Goal: Information Seeking & Learning: Learn about a topic

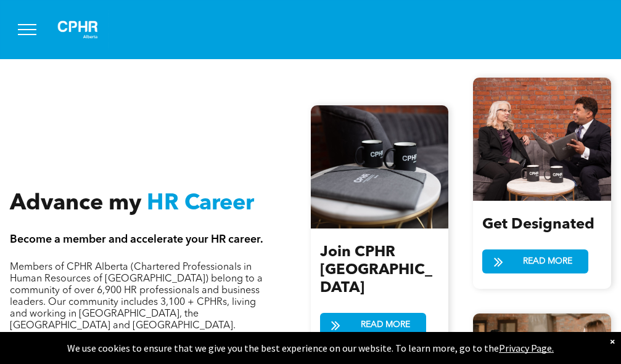
scroll to position [1356, 0]
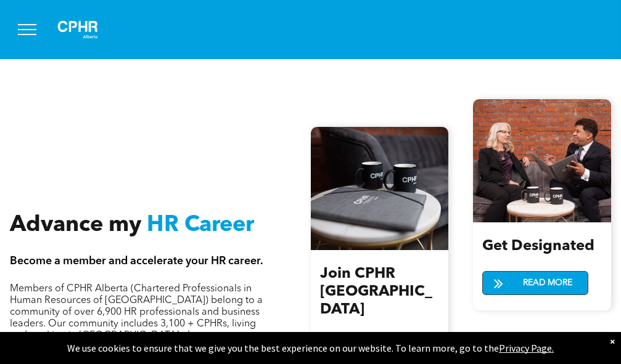
click at [526, 275] on span "READ MORE" at bounding box center [547, 283] width 58 height 23
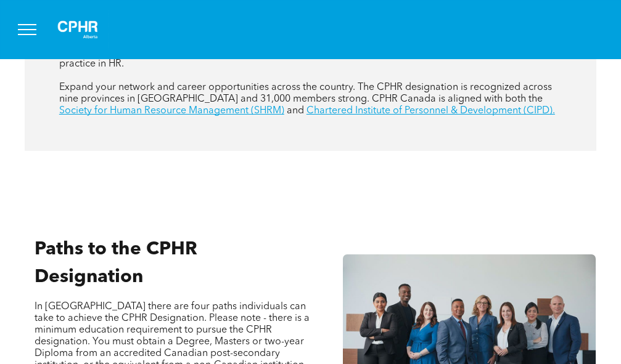
scroll to position [740, 0]
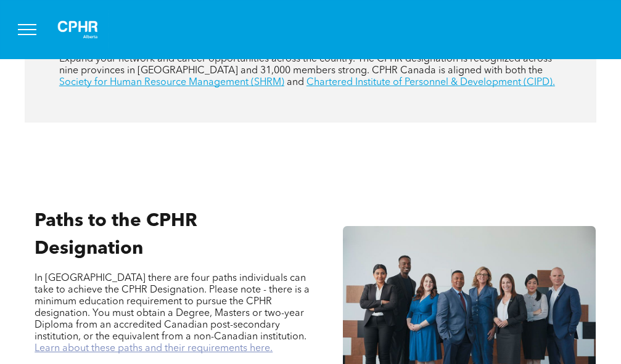
click at [256, 344] on link "Learn about these paths and their requirements here." at bounding box center [154, 349] width 238 height 10
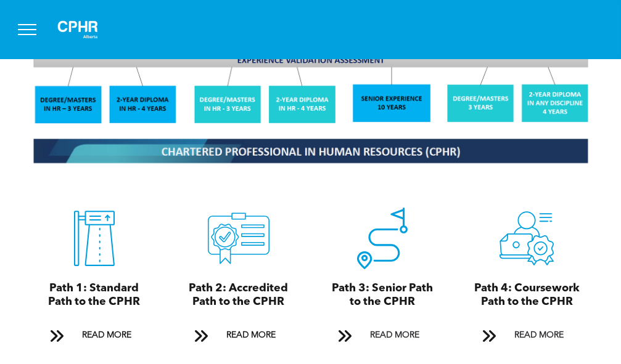
scroll to position [1171, 0]
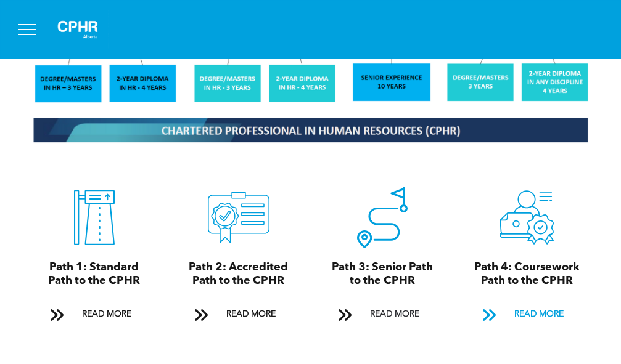
click at [531, 303] on span "READ MORE" at bounding box center [539, 314] width 58 height 23
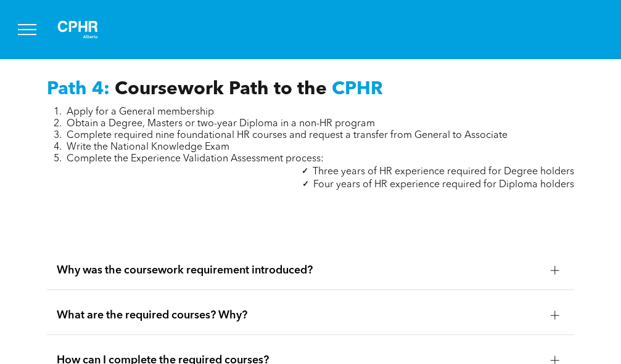
scroll to position [3890, 0]
click at [556, 311] on div at bounding box center [554, 315] width 9 height 9
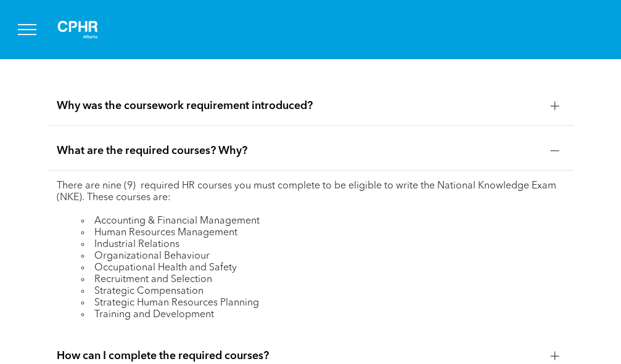
scroll to position [4075, 0]
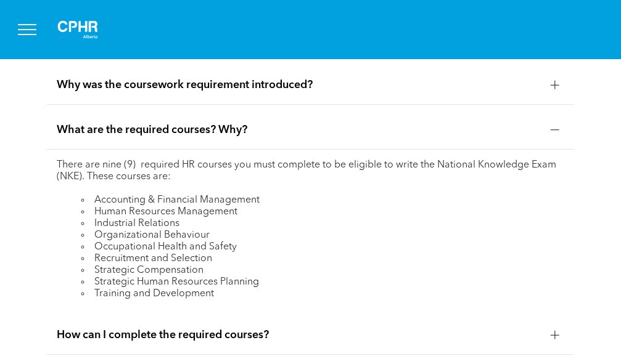
click at [554, 331] on div at bounding box center [554, 335] width 1 height 9
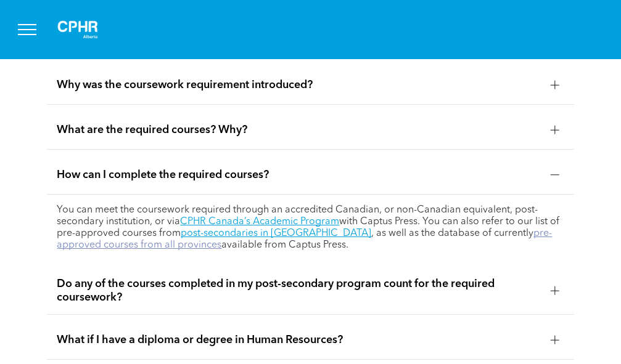
click at [157, 229] on link "pre-approved courses from all provinces" at bounding box center [304, 240] width 495 height 22
